Goal: Task Accomplishment & Management: Use online tool/utility

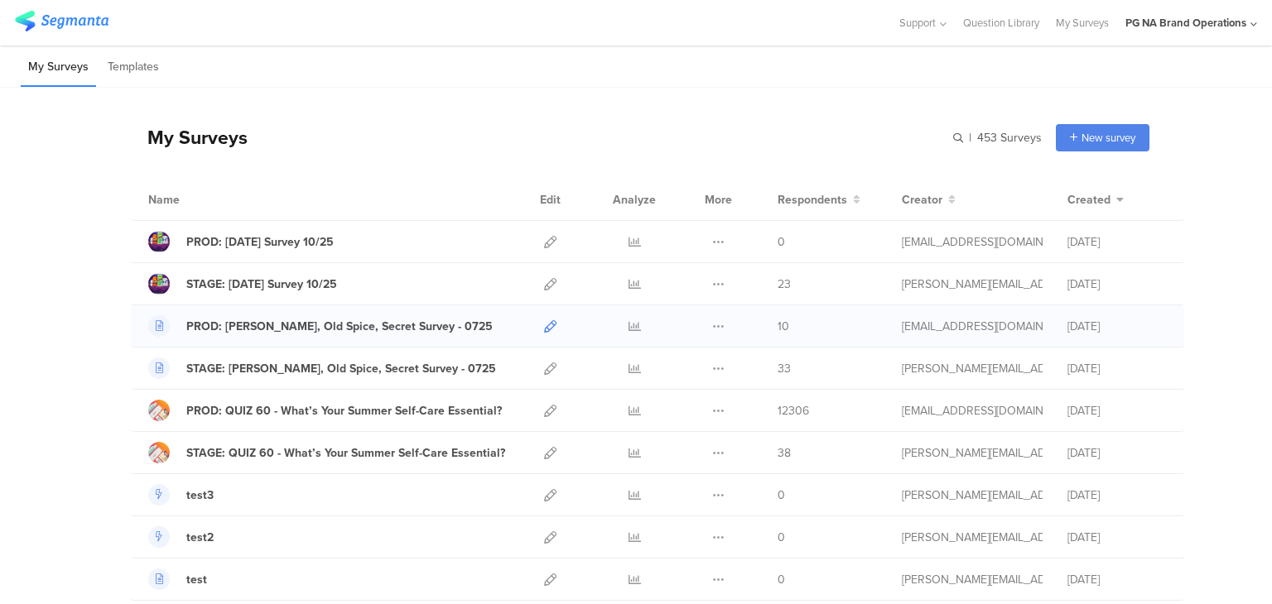
click at [544, 323] on icon at bounding box center [550, 326] width 12 height 12
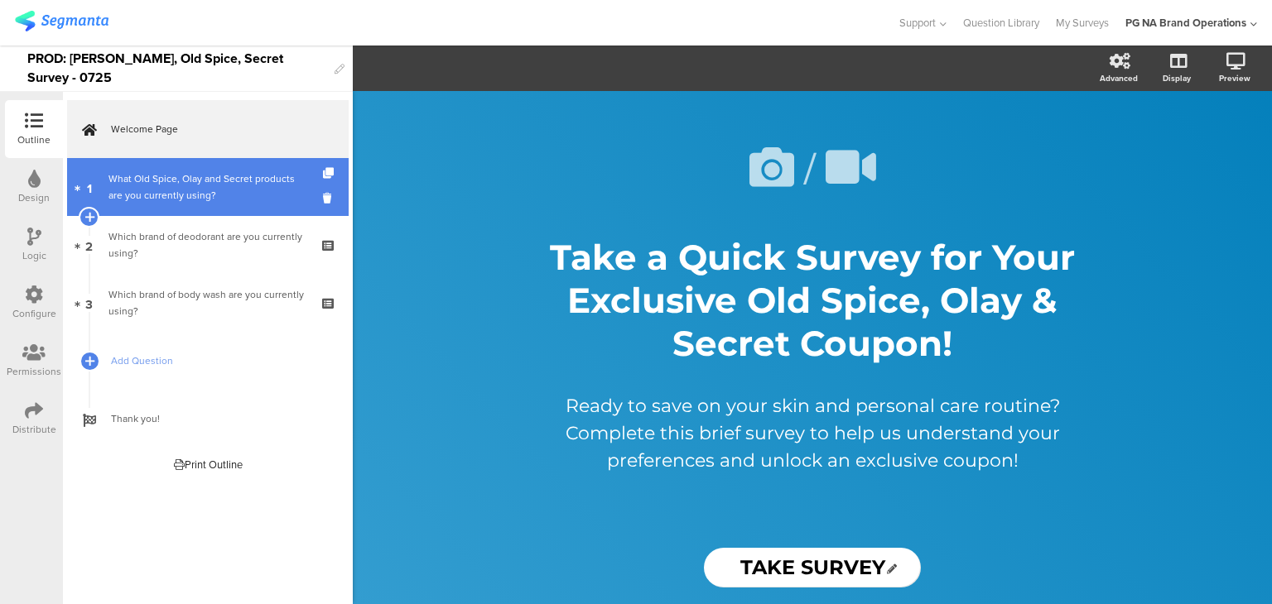
click at [190, 191] on div "What Old Spice, Olay and Secret products are you currently using?" at bounding box center [207, 187] width 198 height 33
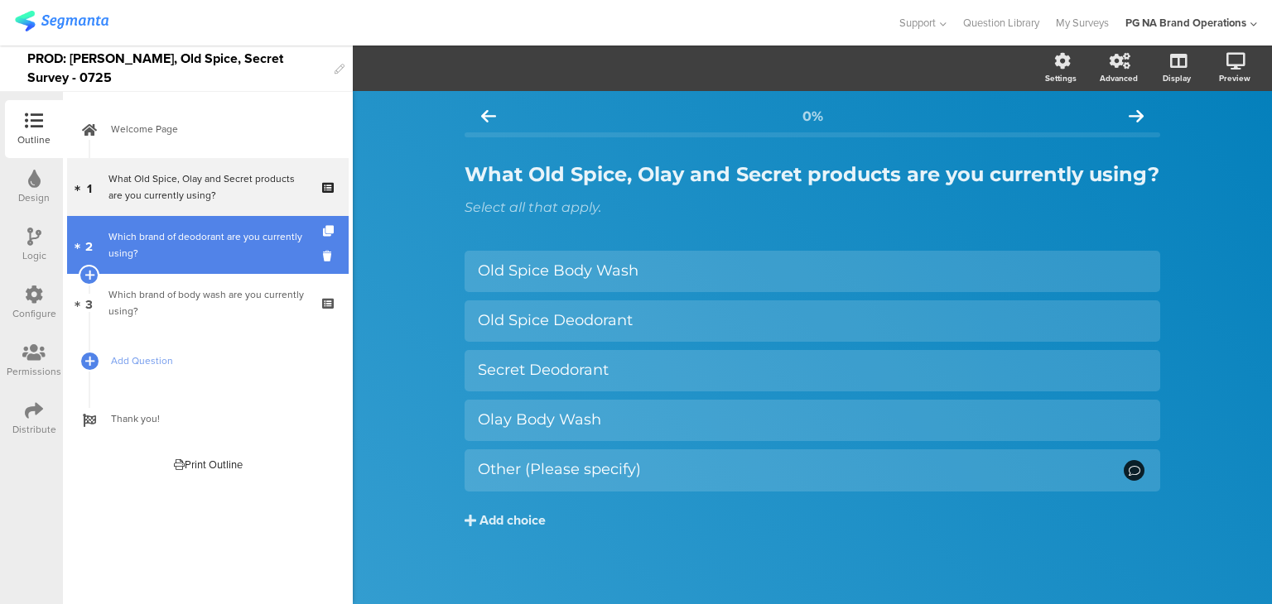
click at [191, 233] on div "Which brand of deodorant are you currently using?" at bounding box center [207, 244] width 198 height 33
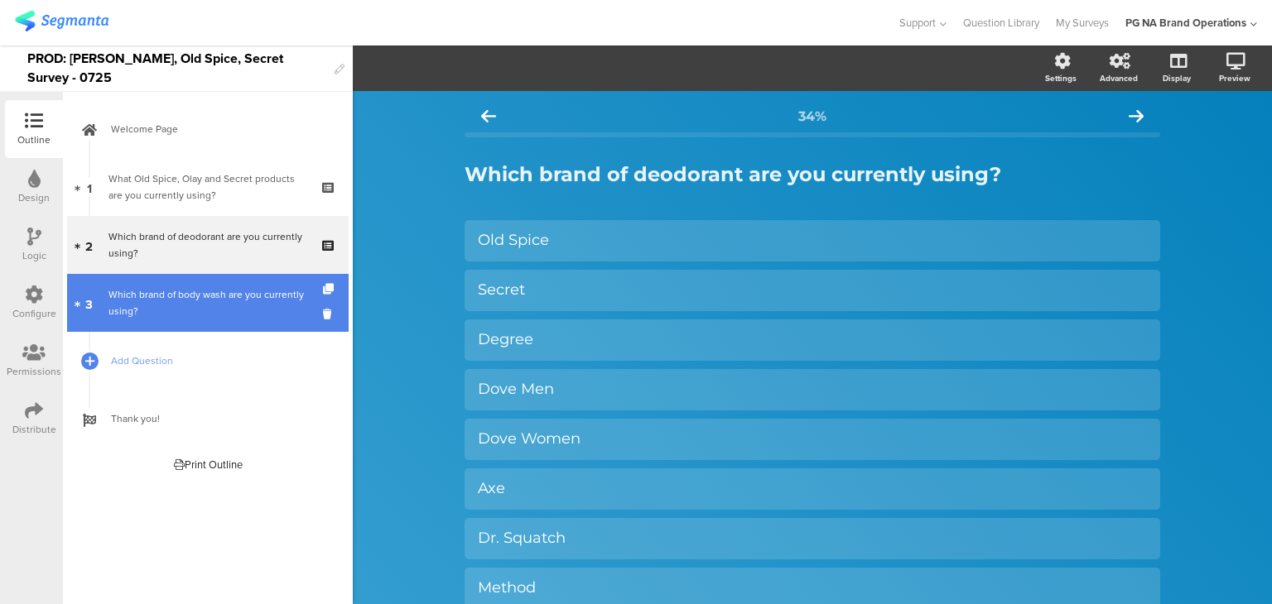
click at [188, 282] on link "3 Which brand of body wash are you currently using?" at bounding box center [207, 303] width 281 height 58
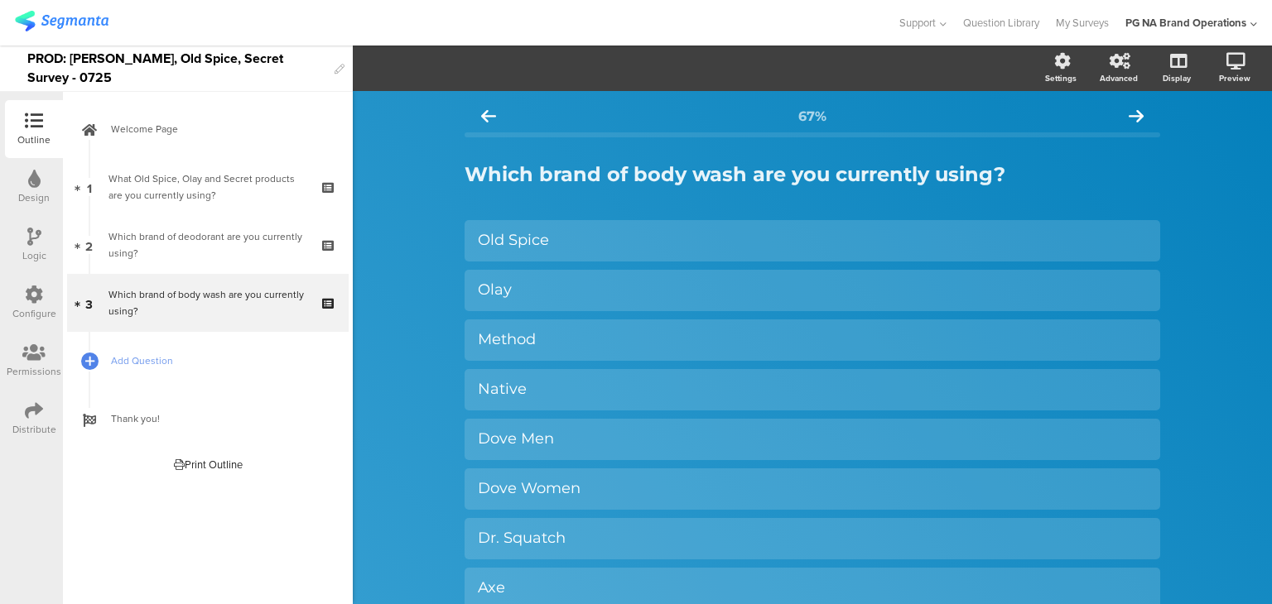
click at [39, 291] on icon at bounding box center [34, 295] width 18 height 18
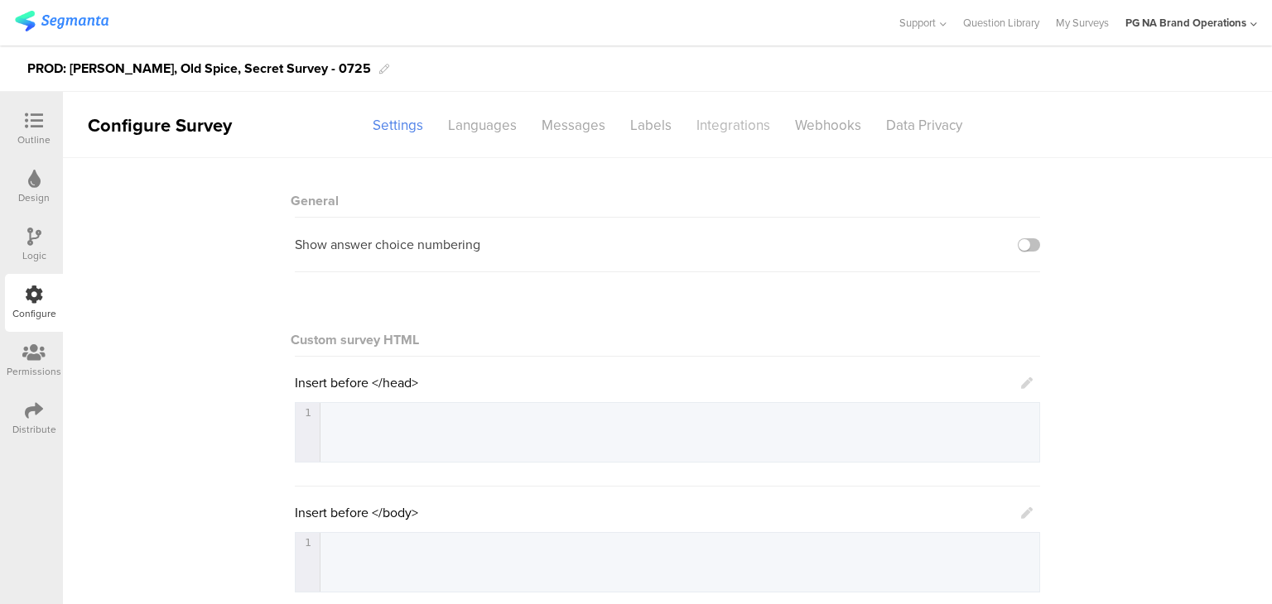
click at [715, 132] on div "Integrations" at bounding box center [733, 125] width 99 height 29
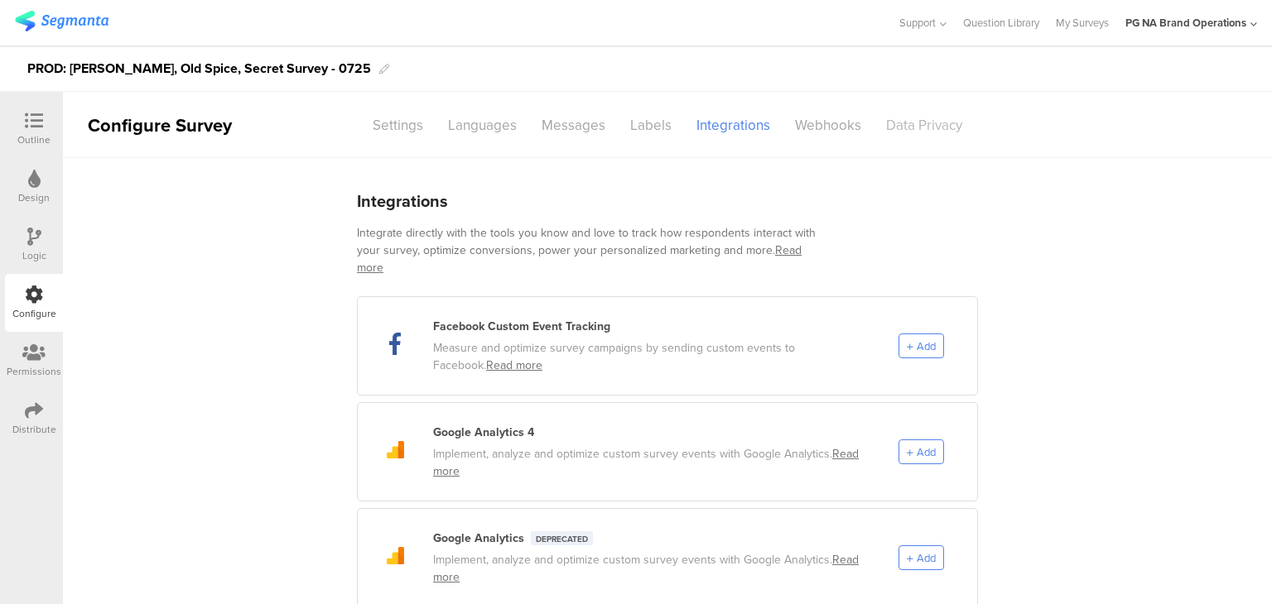
click at [897, 130] on div "Data Privacy" at bounding box center [923, 125] width 101 height 29
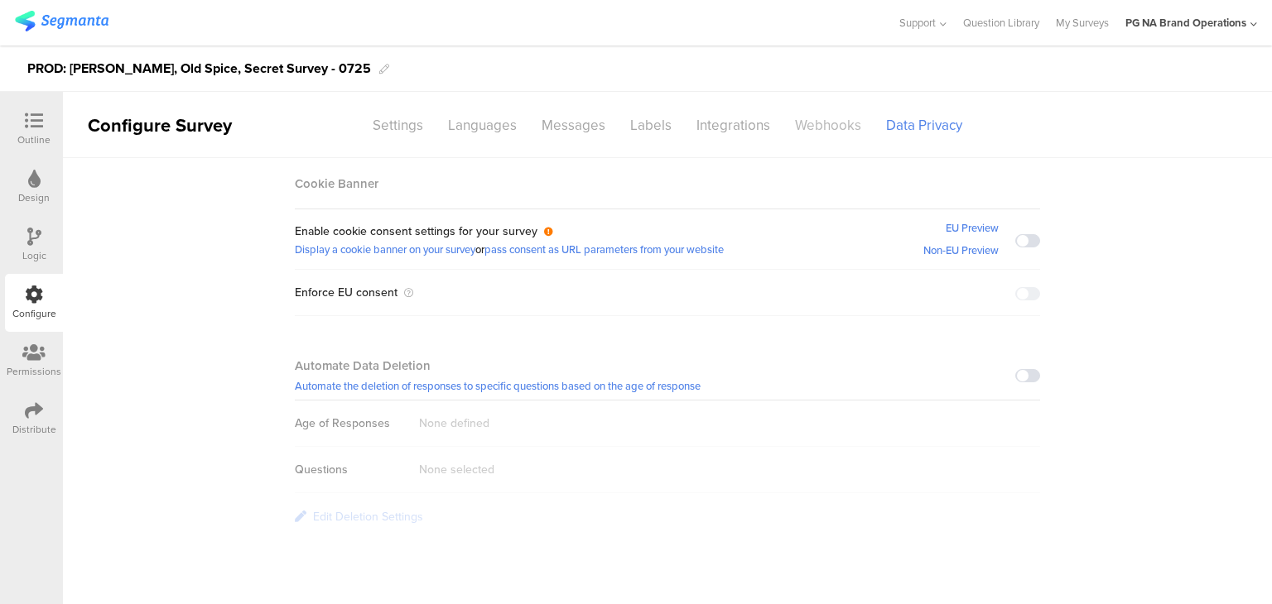
click at [820, 132] on div "Webhooks" at bounding box center [827, 125] width 91 height 29
